Goal: Transaction & Acquisition: Purchase product/service

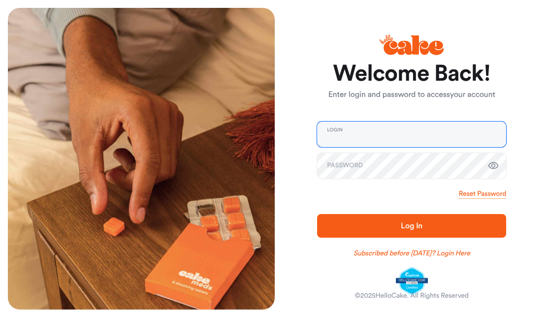
click at [374, 129] on input "email" at bounding box center [411, 135] width 189 height 26
type input "**********"
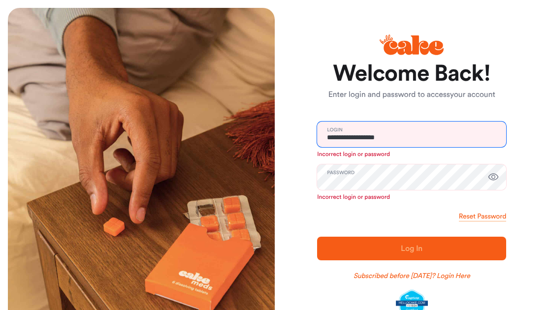
click at [439, 137] on input "**********" at bounding box center [411, 135] width 189 height 26
click at [439, 280] on link "Subscribed before Nov 1 2024? Login Here" at bounding box center [412, 276] width 117 height 10
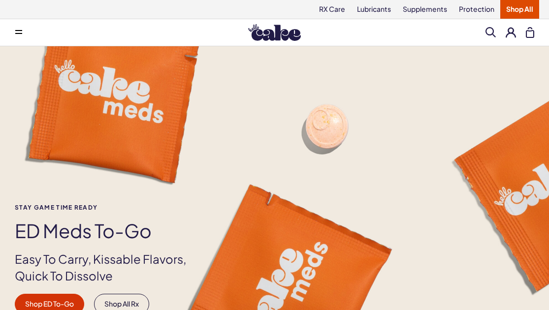
click at [17, 32] on span at bounding box center [18, 32] width 7 height 5
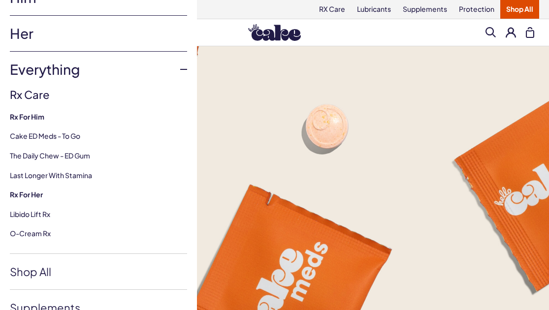
scroll to position [63, 0]
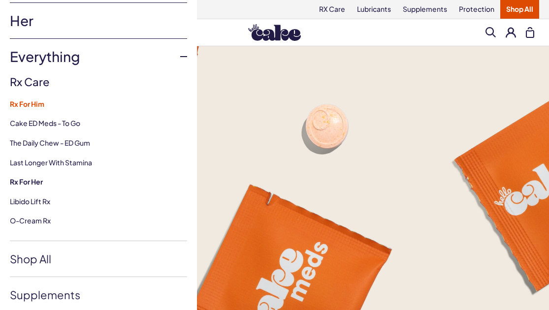
click at [33, 104] on strong "Rx For Him" at bounding box center [98, 104] width 177 height 10
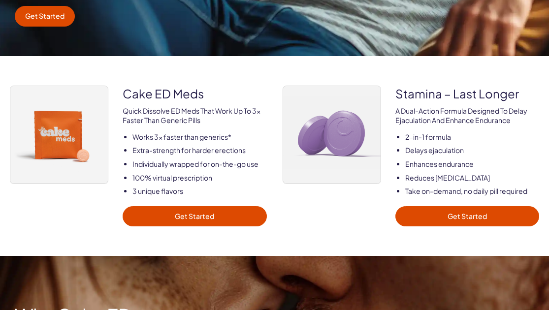
scroll to position [301, 0]
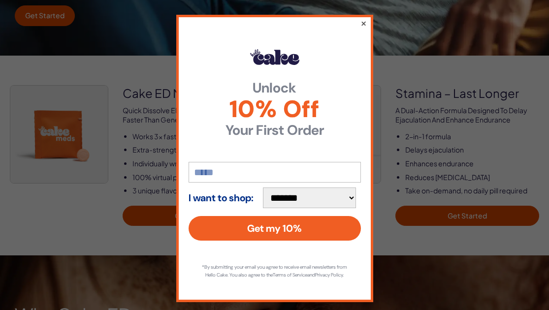
click at [363, 23] on button "×" at bounding box center [363, 23] width 6 height 12
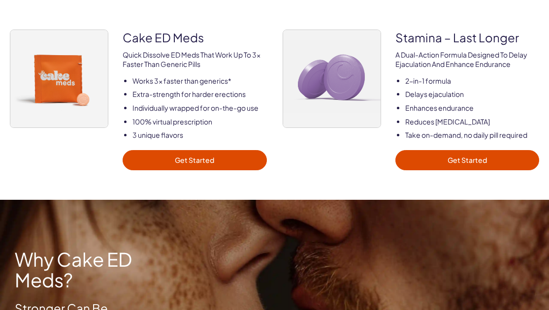
scroll to position [354, 0]
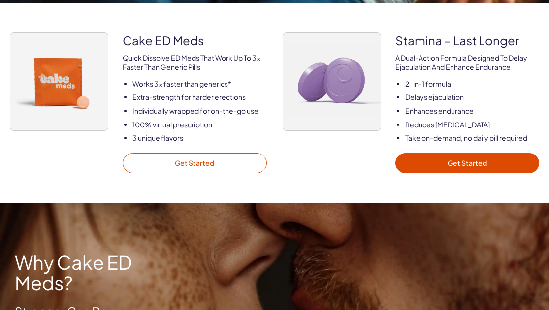
click at [208, 163] on link "Get Started" at bounding box center [195, 163] width 144 height 21
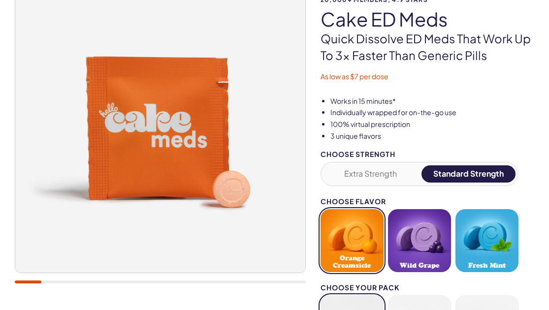
scroll to position [182, 0]
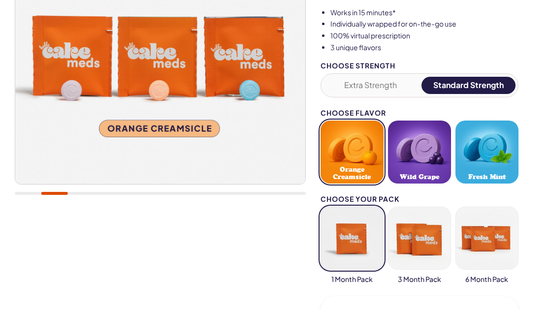
click at [495, 144] on button "Fresh Mint" at bounding box center [486, 152] width 63 height 63
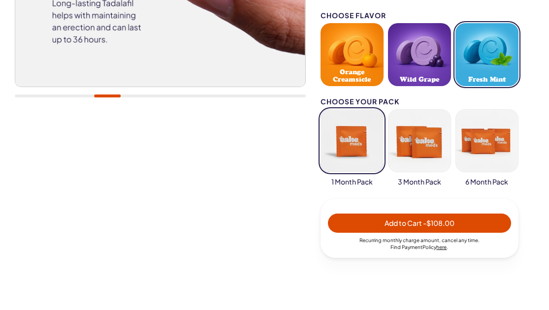
scroll to position [309, 0]
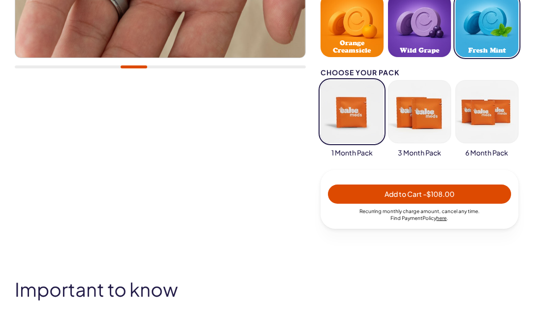
click at [419, 119] on button "button" at bounding box center [419, 111] width 63 height 63
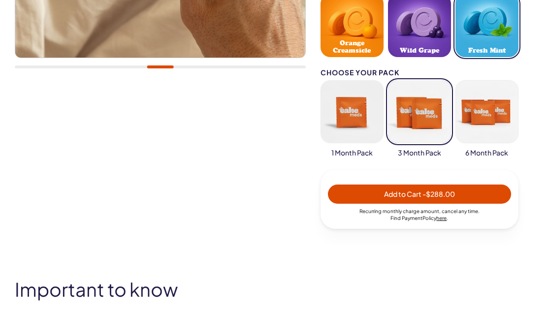
click at [354, 118] on button "button" at bounding box center [352, 111] width 63 height 63
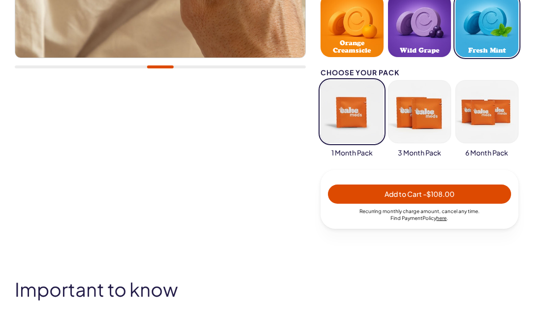
click at [408, 117] on button "button" at bounding box center [419, 111] width 63 height 63
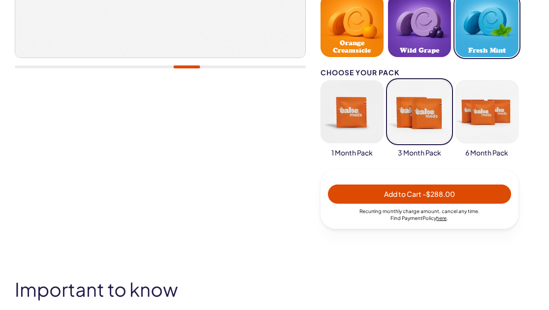
click at [355, 120] on button "button" at bounding box center [352, 111] width 63 height 63
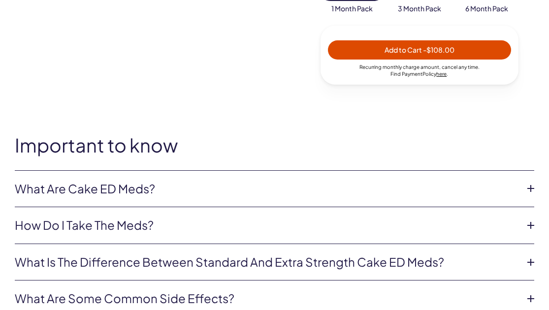
scroll to position [297, 0]
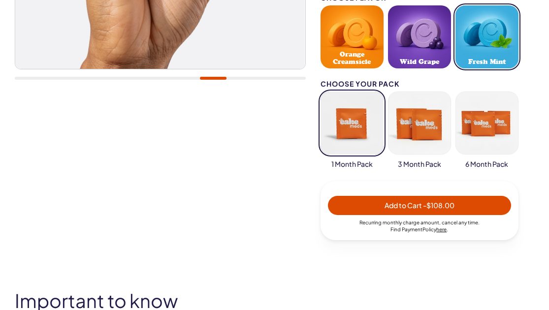
click at [371, 200] on span "Add to Cart - $108.00" at bounding box center [419, 205] width 171 height 11
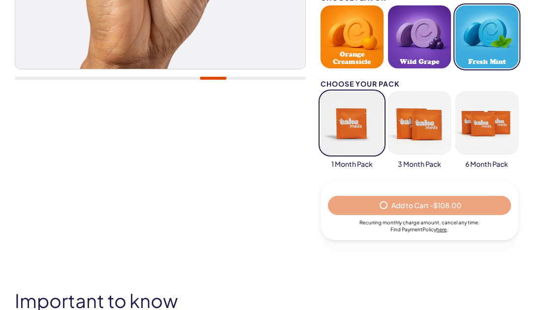
select select "*"
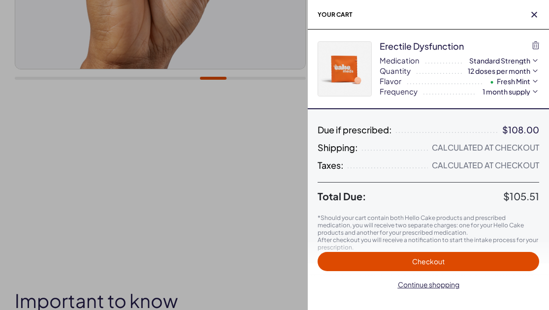
scroll to position [0, 0]
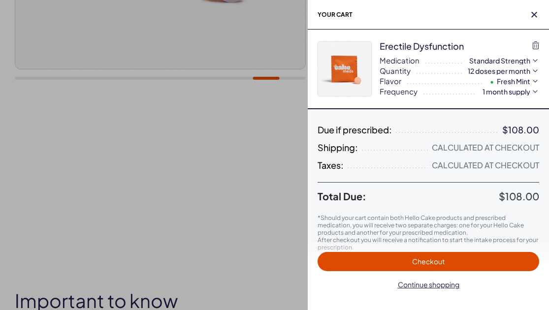
click at [393, 264] on span "Checkout" at bounding box center [428, 261] width 210 height 11
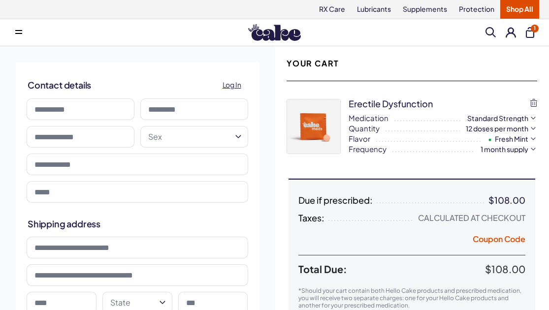
click at [86, 110] on input at bounding box center [81, 109] width 108 height 22
type input "********"
type input "******"
type input "**********"
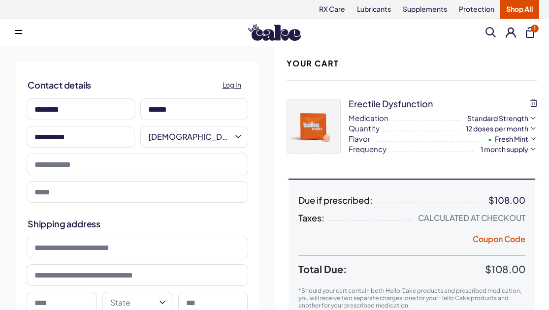
click at [132, 163] on input "tel" at bounding box center [138, 165] width 222 height 22
type input "**********"
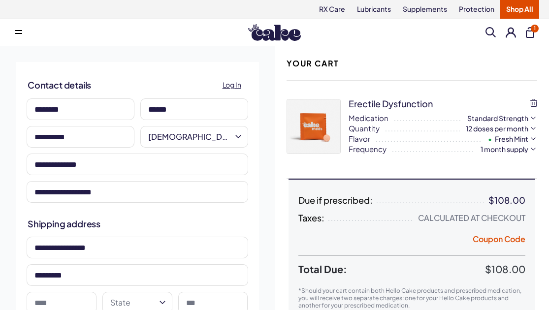
type input "*********"
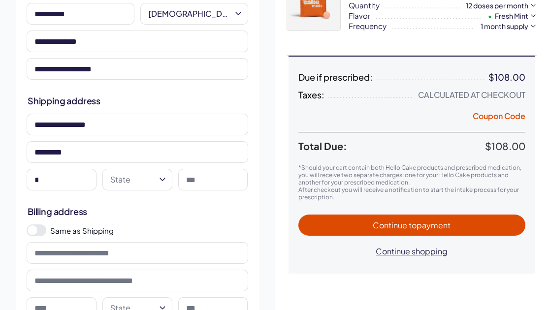
scroll to position [124, 0]
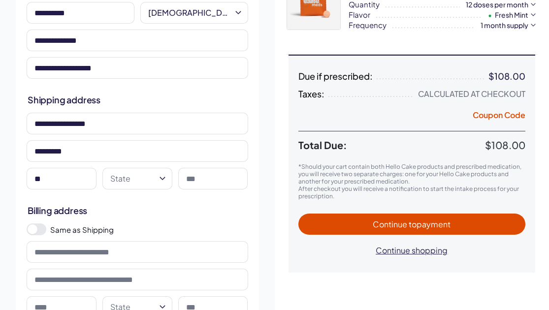
type input "*"
type input "*******"
type input "*****"
click at [153, 182] on html "RX Care Lubricants Supplements Protection Shop All Menu Him Her Everything 1" at bounding box center [274, 294] width 549 height 837
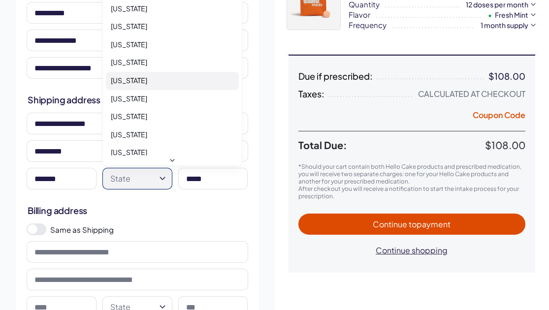
select select "**"
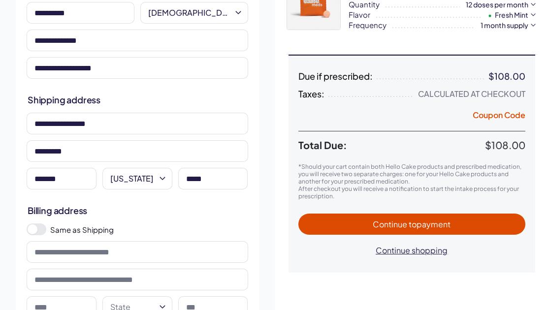
click at [45, 230] on span at bounding box center [37, 230] width 20 height 12
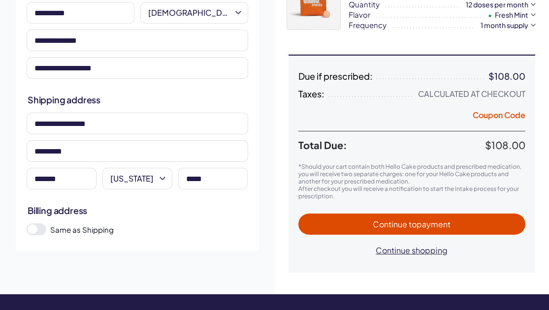
scroll to position [133, 0]
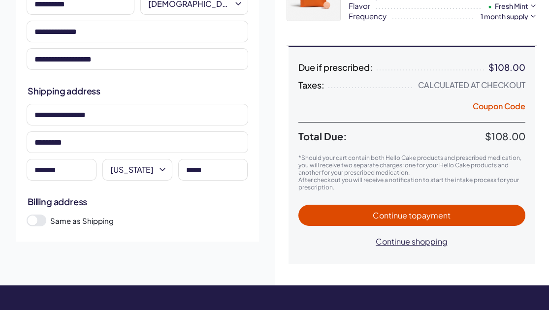
click at [392, 215] on span "Continue to payment" at bounding box center [412, 215] width 78 height 10
select select "*"
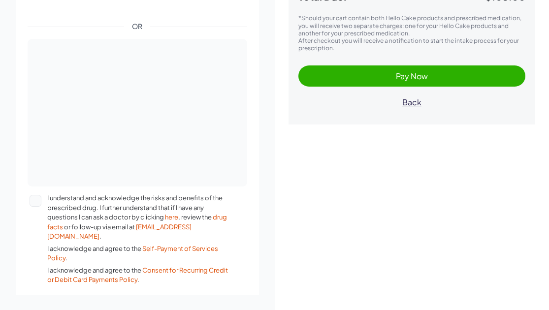
scroll to position [256, 0]
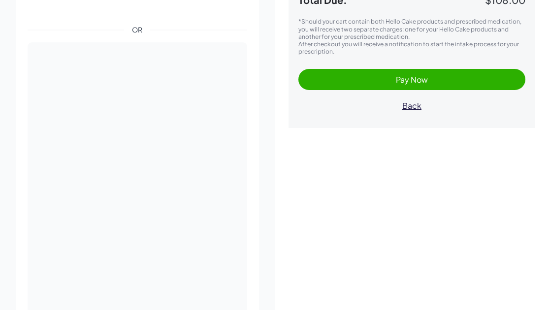
click at [286, 186] on div "**********" at bounding box center [412, 138] width 275 height 696
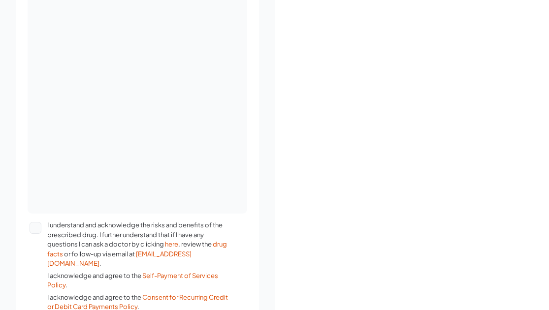
scroll to position [410, 0]
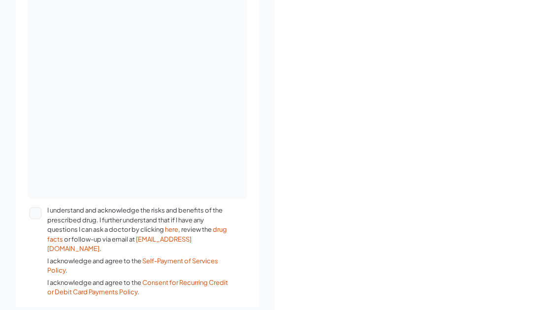
click at [32, 214] on button "I understand and acknowledge the risks and benefits of the prescribed drug. I f…" at bounding box center [36, 213] width 12 height 12
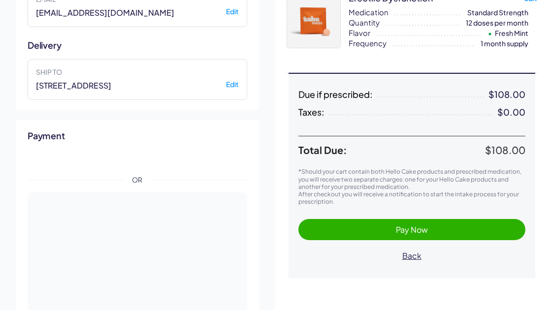
scroll to position [111, 0]
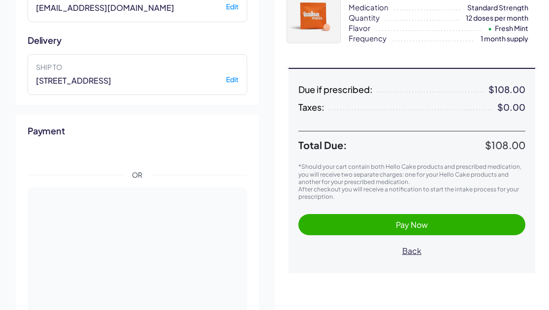
click at [337, 228] on span "Pay Now" at bounding box center [412, 224] width 208 height 11
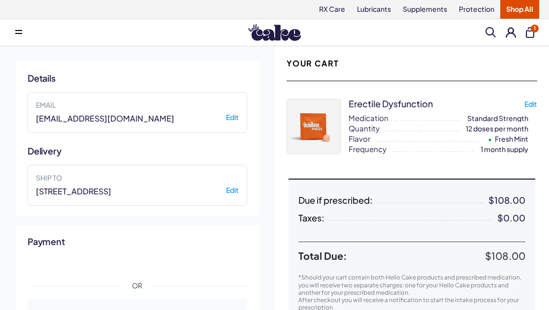
scroll to position [0, 0]
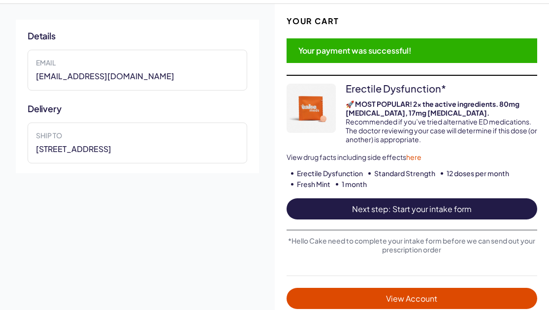
scroll to position [43, 0]
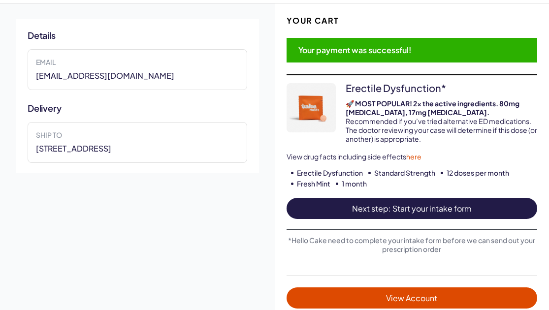
click at [387, 203] on span "Next step: Start your intake form" at bounding box center [411, 208] width 231 height 11
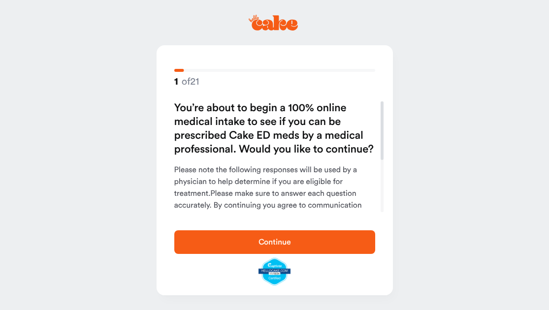
click at [312, 237] on span "Continue" at bounding box center [274, 242] width 169 height 12
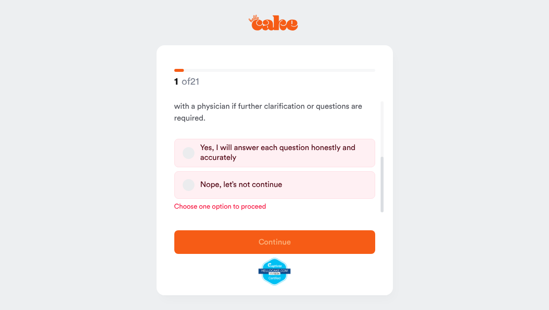
click at [230, 153] on div "Yes, I will answer each question honestly and accurately" at bounding box center [283, 153] width 166 height 20
click at [194, 153] on button "Yes, I will answer each question honestly and accurately" at bounding box center [189, 153] width 12 height 12
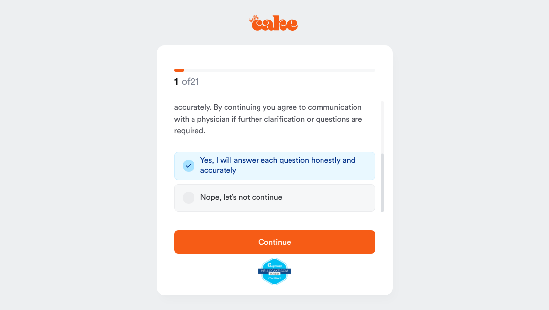
click at [244, 245] on span "Continue" at bounding box center [274, 242] width 169 height 12
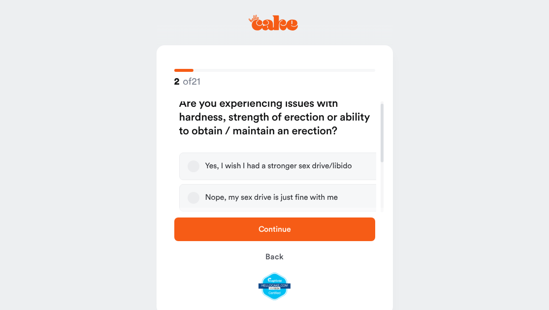
scroll to position [4, 0]
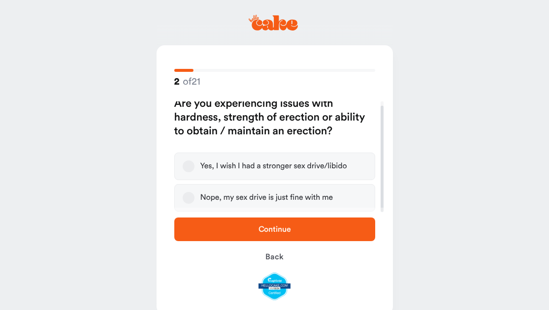
click at [271, 171] on div "Yes, I wish I had a stronger sex drive/libido" at bounding box center [273, 166] width 147 height 10
click at [194, 171] on button "Yes, I wish I had a stronger sex drive/libido" at bounding box center [189, 167] width 12 height 12
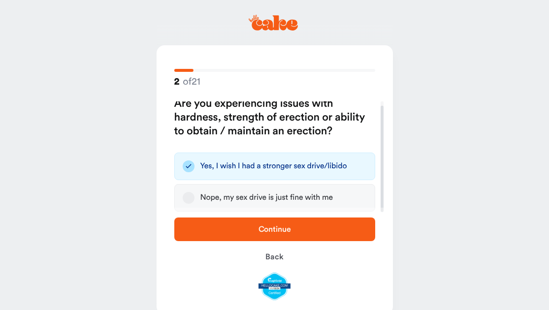
click at [252, 237] on button "Continue" at bounding box center [274, 230] width 201 height 24
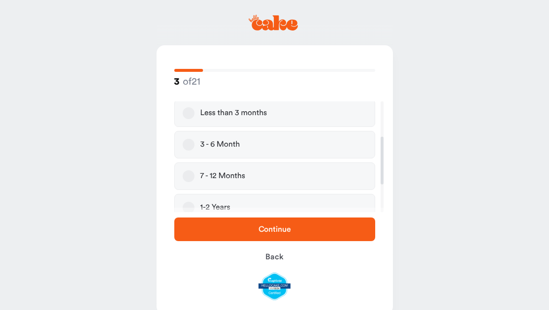
scroll to position [82, 0]
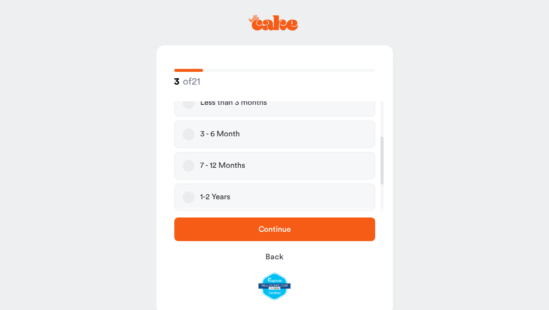
click at [234, 194] on label "1-2 Years" at bounding box center [274, 198] width 201 height 28
click at [194, 194] on button "1-2 Years" at bounding box center [189, 198] width 12 height 12
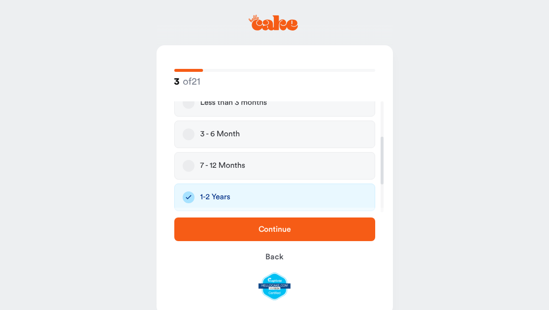
click at [249, 223] on button "Continue" at bounding box center [274, 230] width 201 height 24
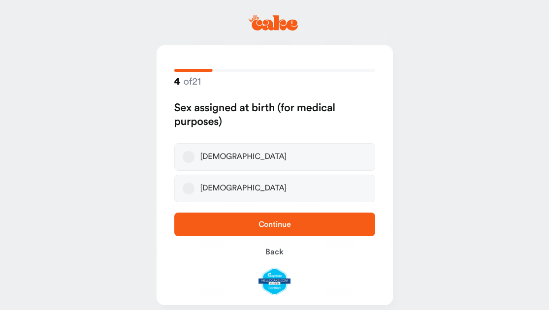
click at [244, 149] on label "[DEMOGRAPHIC_DATA]" at bounding box center [274, 157] width 201 height 28
click at [194, 151] on button "[DEMOGRAPHIC_DATA]" at bounding box center [189, 157] width 12 height 12
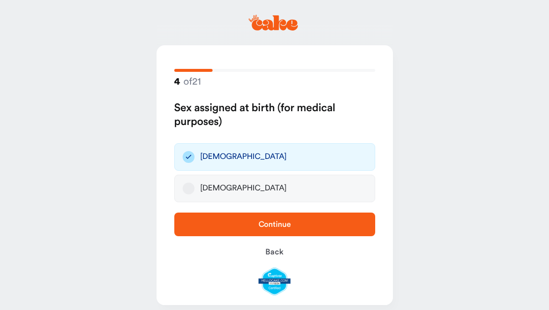
click at [238, 226] on span "Continue" at bounding box center [274, 225] width 169 height 12
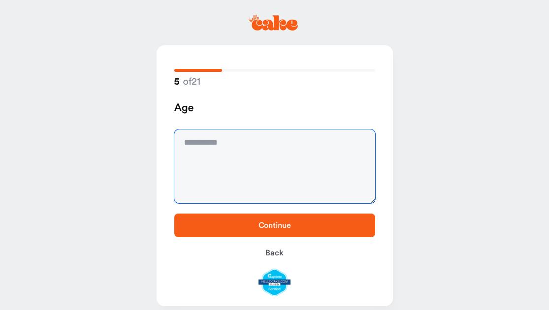
click at [243, 159] on textarea at bounding box center [274, 166] width 201 height 74
type textarea "**"
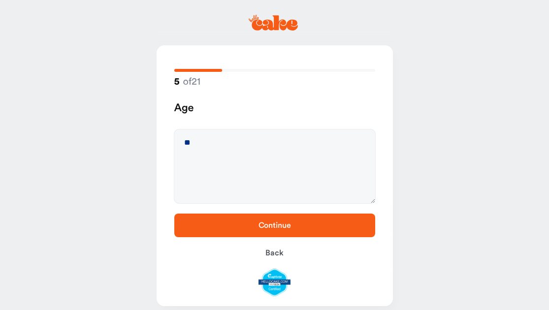
click at [251, 224] on span "Continue" at bounding box center [274, 226] width 169 height 12
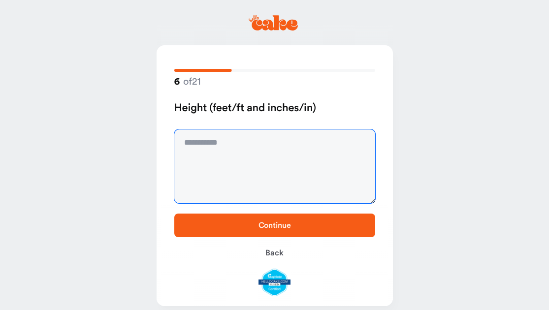
click at [260, 179] on textarea at bounding box center [274, 166] width 201 height 74
type textarea "*******"
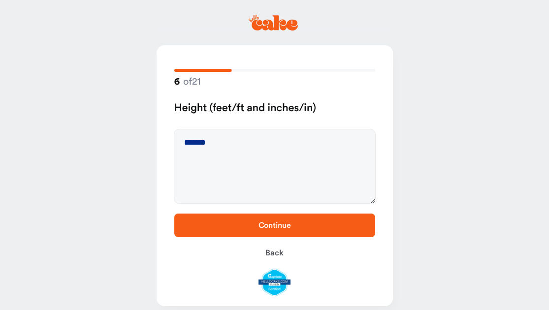
click at [279, 229] on span "Continue" at bounding box center [274, 226] width 32 height 8
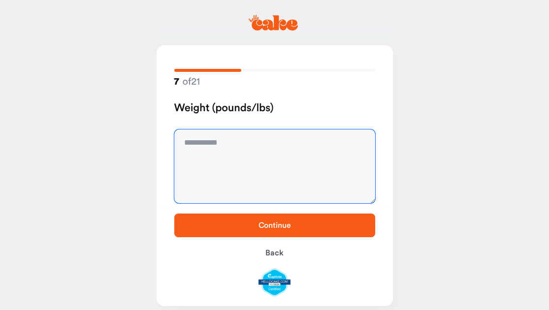
click at [238, 166] on textarea at bounding box center [274, 166] width 201 height 74
type textarea "***"
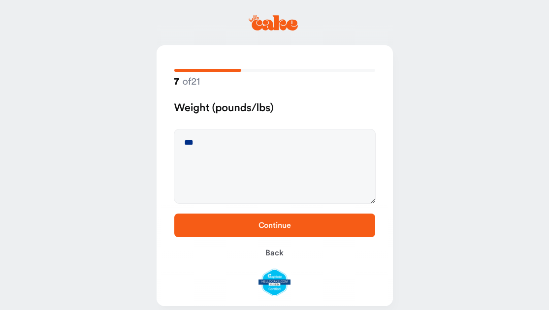
click at [253, 226] on span "Continue" at bounding box center [274, 226] width 169 height 12
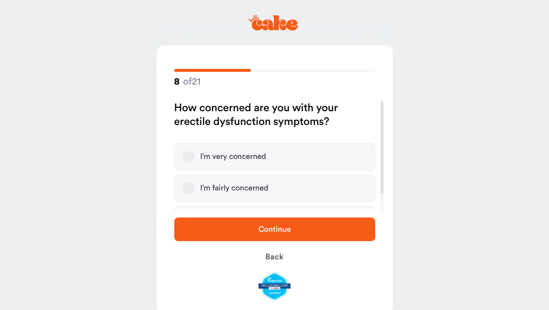
click at [242, 188] on div "I’m fairly concerned" at bounding box center [234, 189] width 68 height 10
click at [194, 188] on button "I’m fairly concerned" at bounding box center [189, 189] width 12 height 12
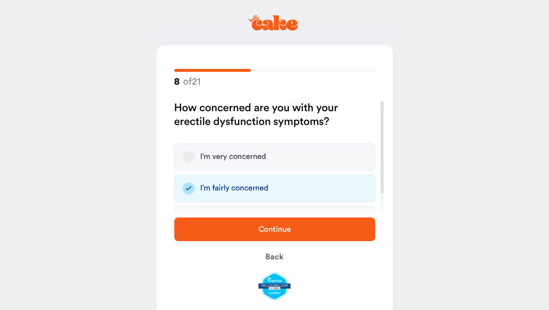
click at [245, 227] on span "Continue" at bounding box center [274, 230] width 169 height 12
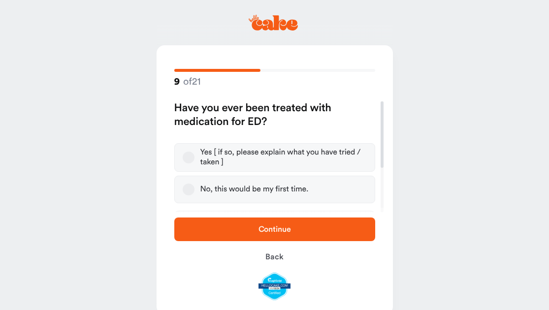
scroll to position [0, 0]
click at [238, 162] on div "Yes [ if so, please explain what you have tried / taken ]" at bounding box center [283, 158] width 166 height 20
click at [194, 162] on button "Yes [ if so, please explain what you have tried / taken ]" at bounding box center [189, 158] width 12 height 12
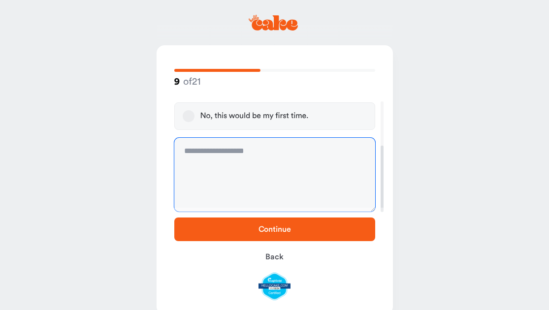
click at [233, 167] on textarea at bounding box center [274, 175] width 201 height 74
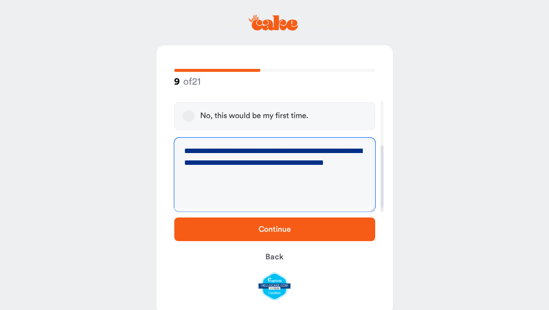
type textarea "**********"
click at [294, 229] on span "Continue" at bounding box center [274, 230] width 169 height 12
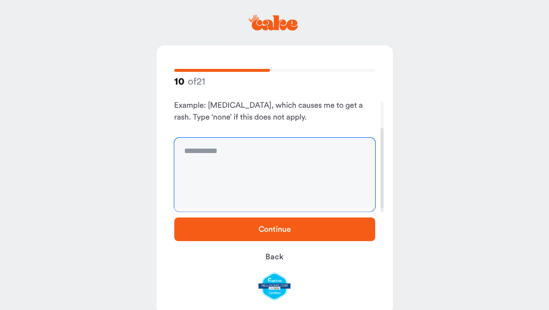
click at [306, 167] on textarea at bounding box center [274, 175] width 201 height 74
type textarea "****"
click at [288, 232] on span "Continue" at bounding box center [274, 230] width 32 height 8
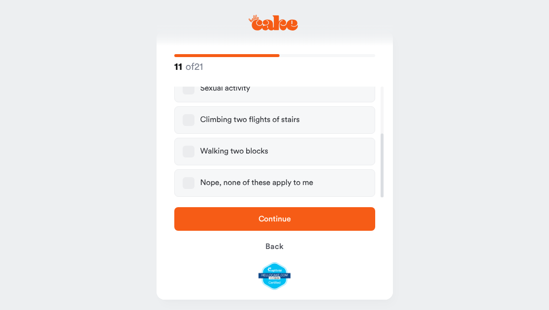
scroll to position [17, 0]
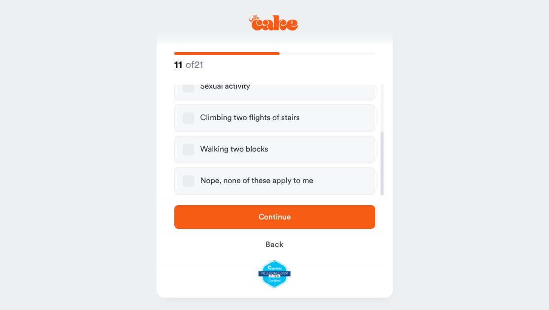
click at [221, 184] on div "Nope, none of these apply to me" at bounding box center [256, 181] width 113 height 10
click at [194, 184] on button "Nope, none of these apply to me" at bounding box center [189, 181] width 12 height 12
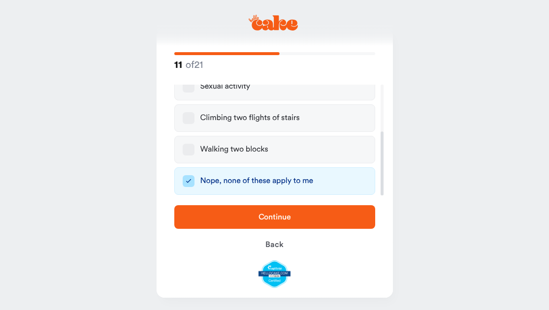
click at [234, 209] on button "Continue" at bounding box center [274, 217] width 201 height 24
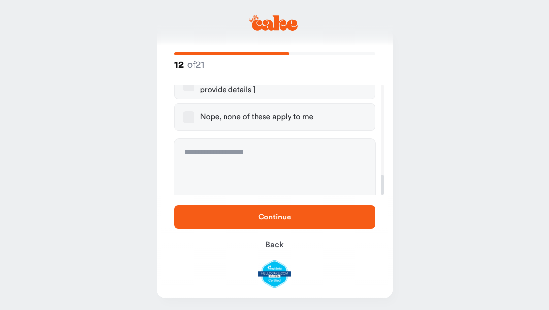
scroll to position [496, 0]
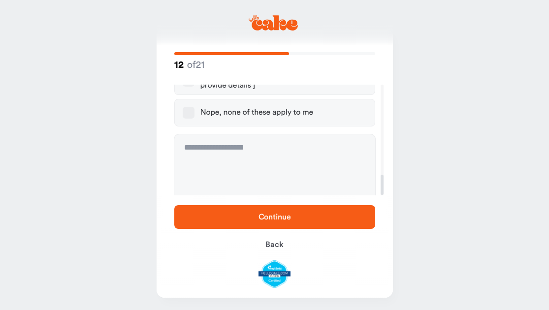
click at [234, 108] on div "Nope, none of these apply to me" at bounding box center [256, 113] width 113 height 10
click at [194, 107] on button "Nope, none of these apply to me" at bounding box center [189, 113] width 12 height 12
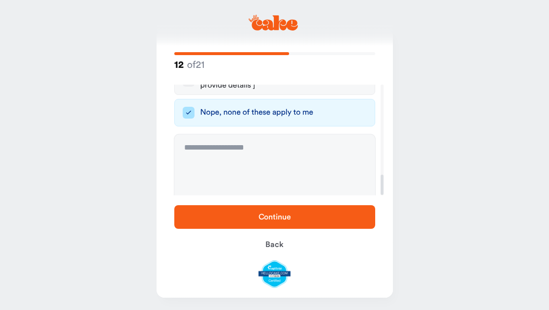
click at [227, 223] on span "Continue" at bounding box center [274, 217] width 169 height 12
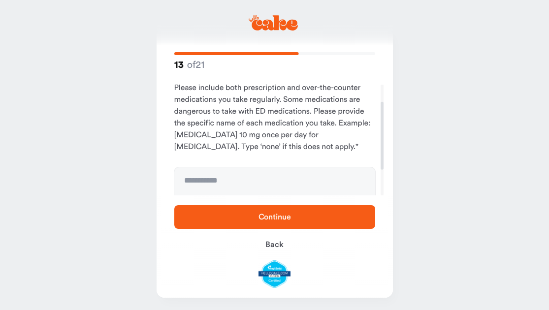
scroll to position [40, 0]
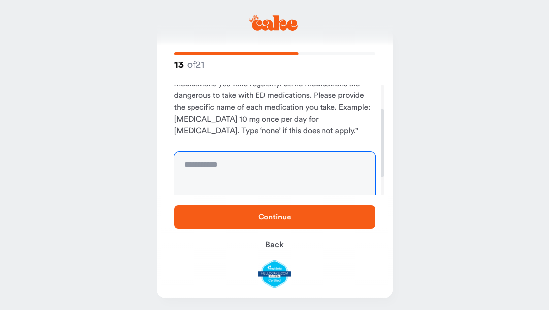
click at [251, 168] on textarea at bounding box center [274, 189] width 201 height 74
type textarea "****"
click at [246, 217] on span "Continue" at bounding box center [274, 217] width 169 height 12
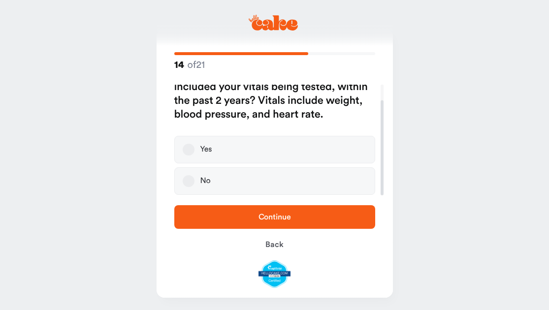
scroll to position [18, 0]
click at [233, 144] on label "Yes" at bounding box center [274, 150] width 201 height 28
click at [194, 144] on button "Yes" at bounding box center [189, 150] width 12 height 12
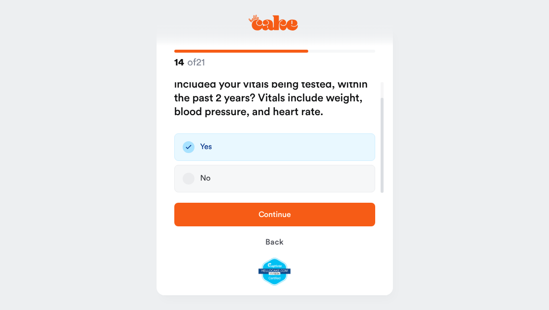
scroll to position [19, 0]
click at [239, 208] on button "Continue" at bounding box center [274, 215] width 201 height 24
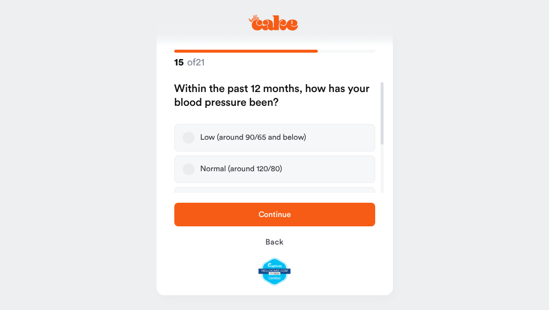
scroll to position [0, 0]
click at [246, 170] on div "Normal (around 120/80)" at bounding box center [241, 169] width 82 height 10
click at [194, 170] on button "Normal (around 120/80)" at bounding box center [189, 169] width 12 height 12
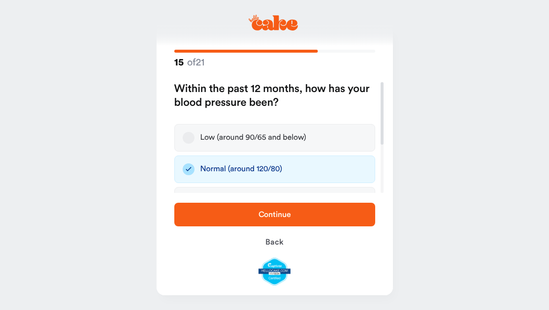
click at [245, 212] on span "Continue" at bounding box center [274, 215] width 169 height 12
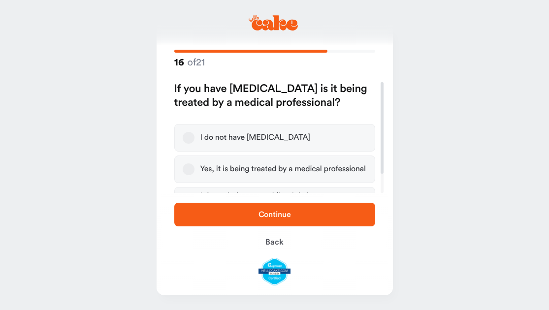
click at [232, 140] on div "I do not have high blood pressure" at bounding box center [255, 138] width 110 height 10
click at [194, 140] on button "I do not have high blood pressure" at bounding box center [189, 138] width 12 height 12
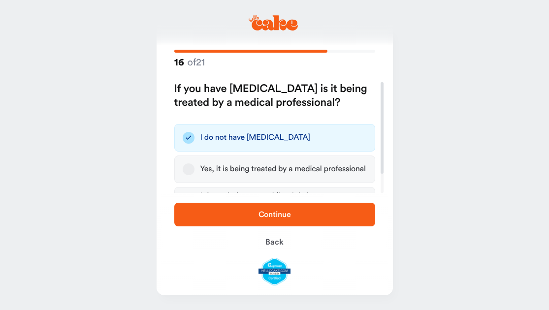
click at [234, 216] on span "Continue" at bounding box center [274, 215] width 169 height 12
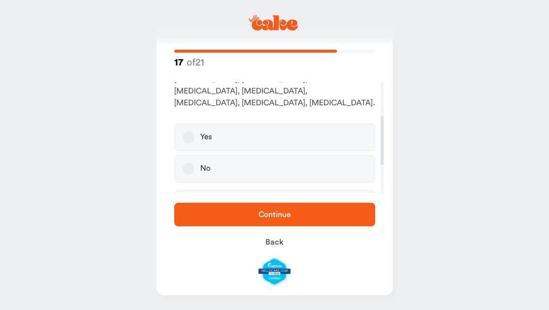
scroll to position [83, 0]
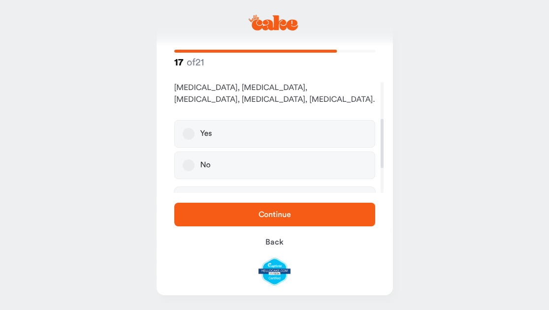
click at [226, 152] on label "No" at bounding box center [274, 166] width 201 height 28
click at [194, 160] on button "No" at bounding box center [189, 166] width 12 height 12
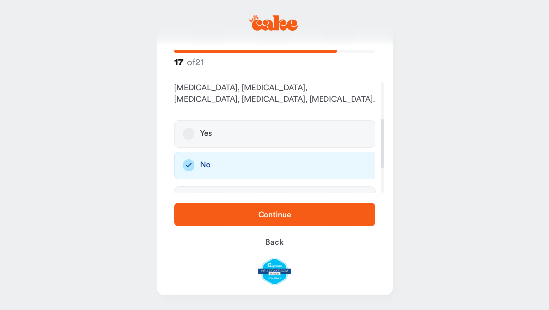
click at [227, 217] on span "Continue" at bounding box center [274, 215] width 169 height 12
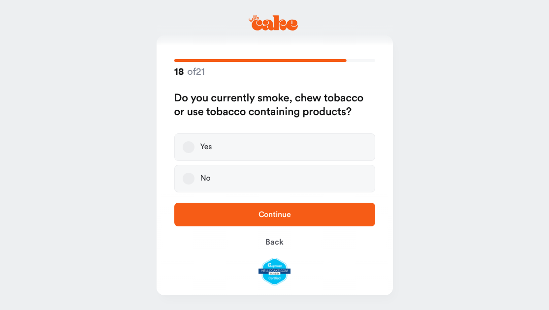
scroll to position [10, 0]
click at [220, 181] on label "No" at bounding box center [274, 179] width 201 height 28
click at [194, 181] on button "No" at bounding box center [189, 179] width 12 height 12
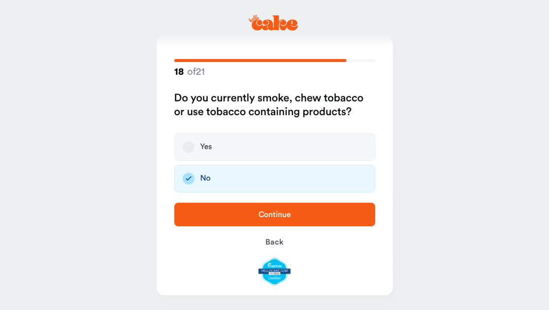
click at [226, 213] on span "Continue" at bounding box center [274, 215] width 169 height 12
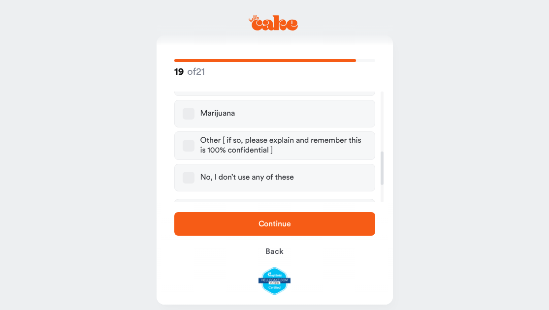
scroll to position [185, 0]
click at [266, 175] on div "No, I don’t use any of these" at bounding box center [247, 179] width 94 height 10
click at [194, 175] on button "No, I don’t use any of these" at bounding box center [189, 179] width 12 height 12
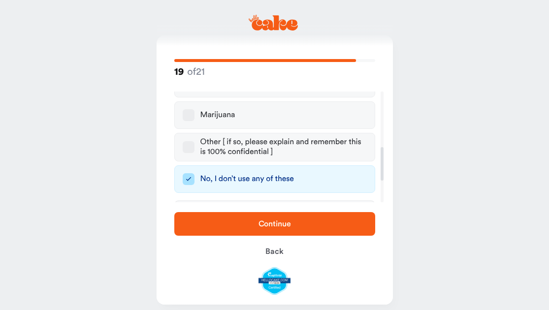
click at [240, 221] on span "Continue" at bounding box center [274, 224] width 169 height 12
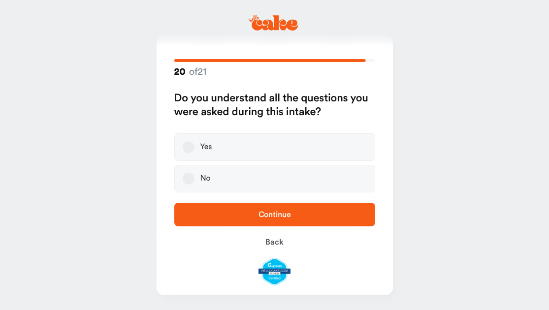
click at [241, 154] on label "Yes" at bounding box center [274, 147] width 201 height 28
click at [194, 153] on button "Yes" at bounding box center [189, 147] width 12 height 12
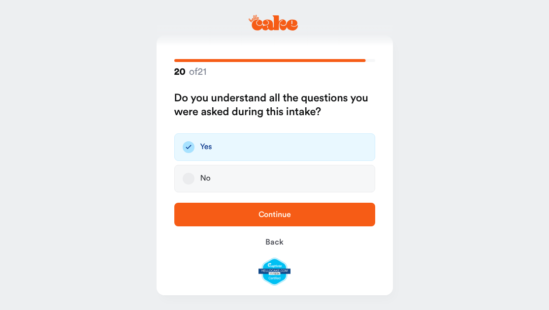
click at [237, 213] on span "Continue" at bounding box center [274, 215] width 169 height 12
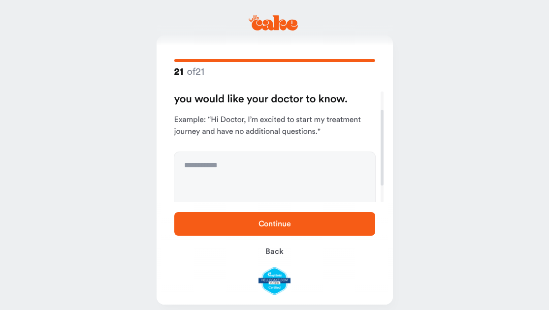
scroll to position [35, 0]
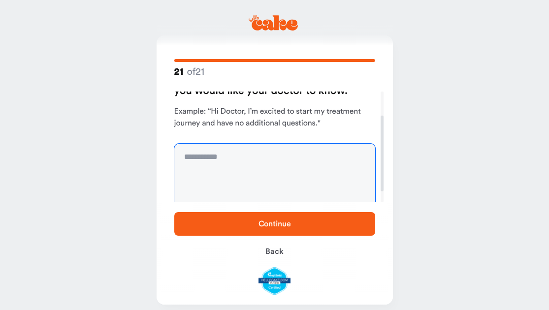
click at [236, 167] on textarea at bounding box center [274, 181] width 201 height 74
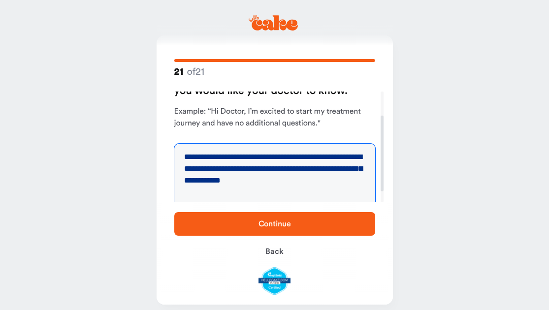
type textarea "**********"
click at [229, 221] on span "Continue" at bounding box center [274, 224] width 169 height 12
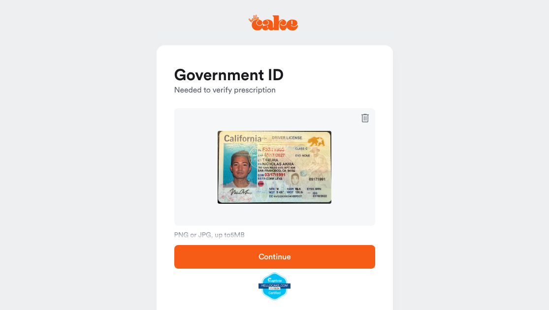
click at [324, 250] on button "Continue" at bounding box center [274, 257] width 201 height 24
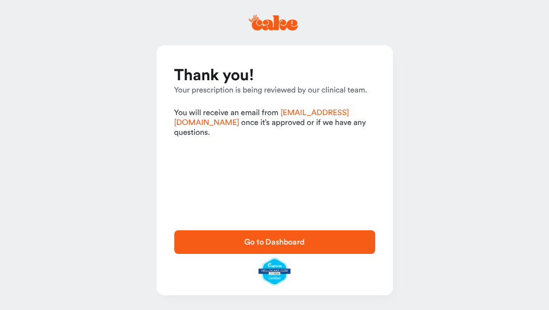
click at [316, 239] on span "Go to Dashboard" at bounding box center [274, 242] width 169 height 12
